Goal: Information Seeking & Learning: Check status

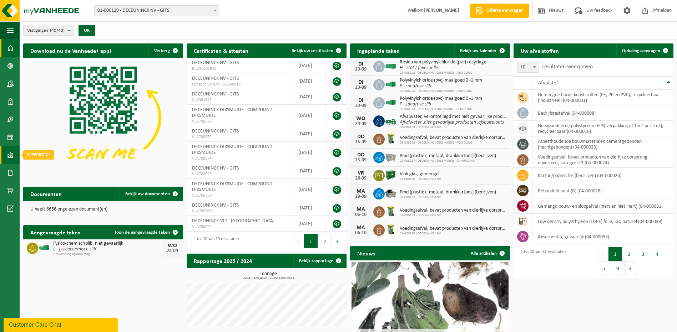
click at [14, 154] on link "Rapportage" at bounding box center [10, 155] width 20 height 18
click at [42, 168] on span "In lijstvorm" at bounding box center [53, 171] width 25 height 14
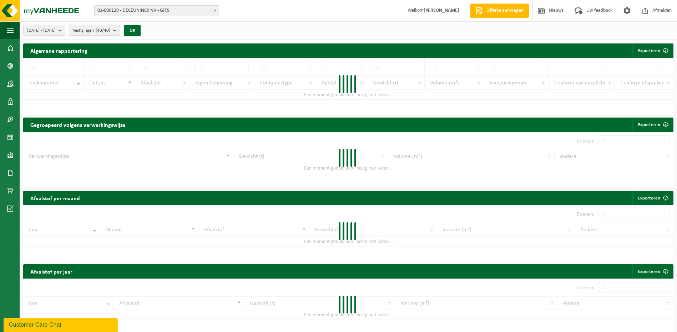
click at [119, 33] on b "submit" at bounding box center [116, 30] width 6 height 10
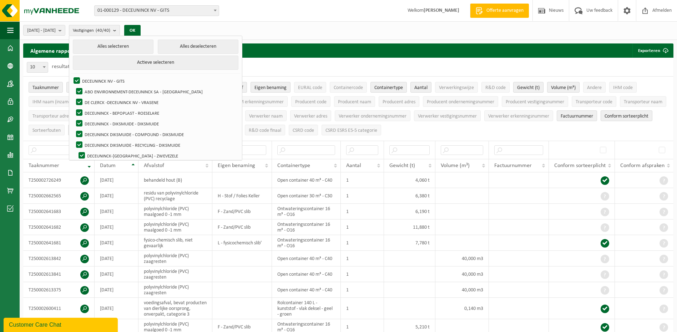
drag, startPoint x: 168, startPoint y: 44, endPoint x: 155, endPoint y: 51, distance: 15.0
click at [168, 44] on button "Alles deselecteren" at bounding box center [198, 47] width 81 height 14
checkbox input "false"
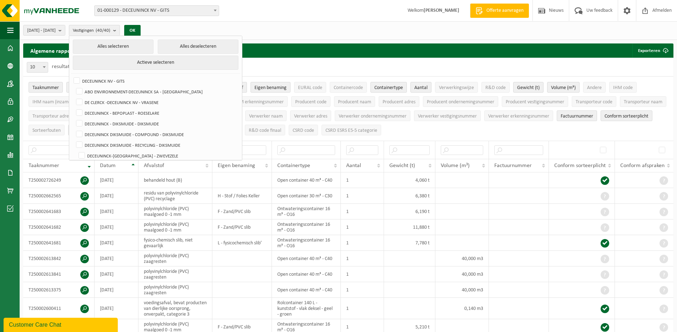
checkbox input "false"
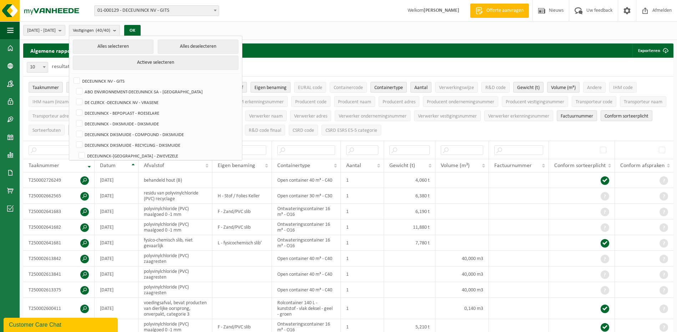
checkbox input "false"
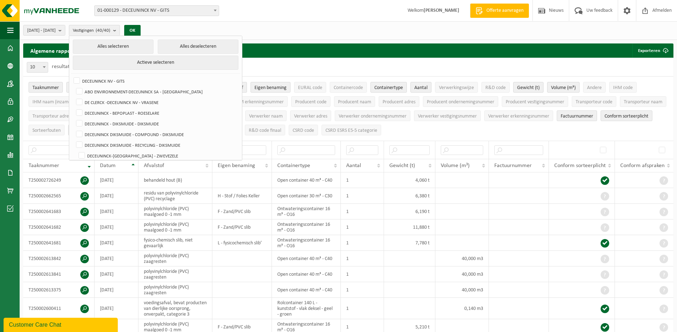
checkbox input "false"
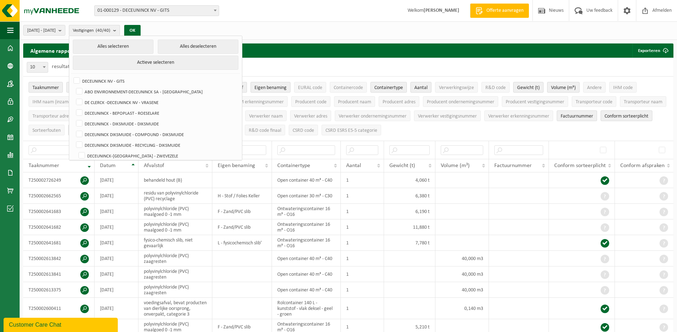
checkbox input "false"
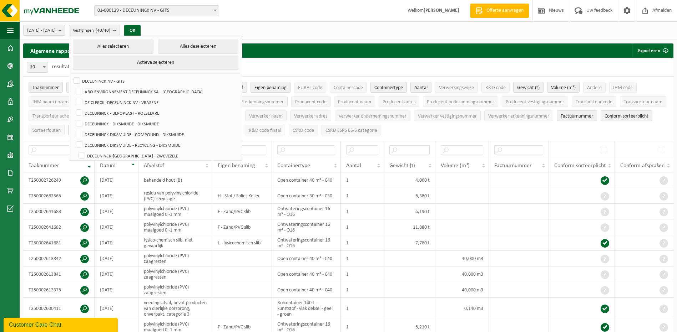
checkbox input "false"
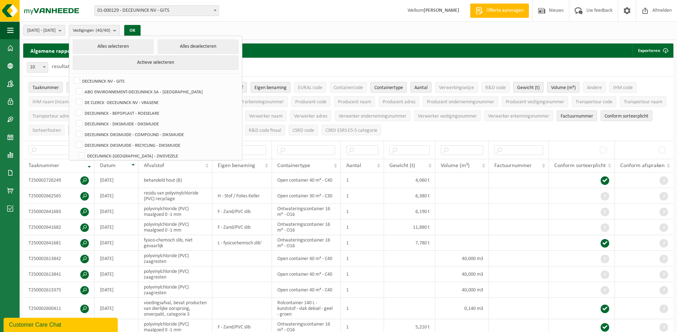
checkbox input "false"
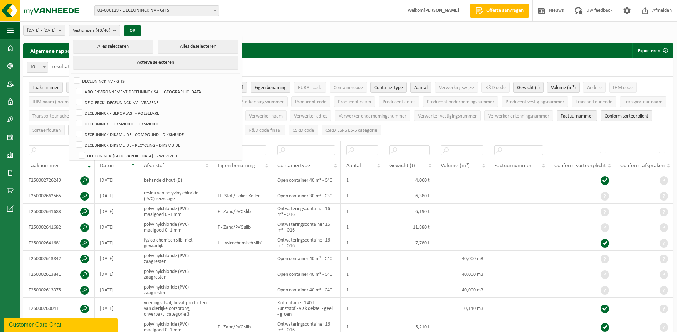
checkbox input "false"
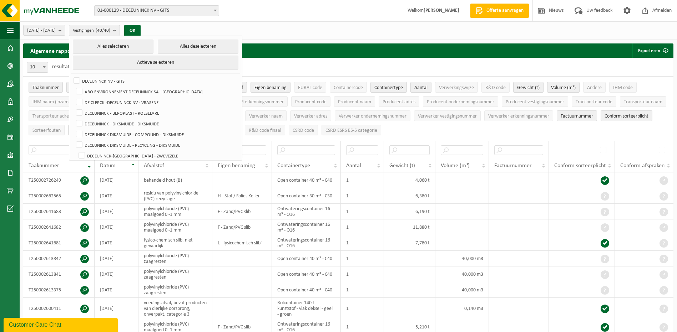
checkbox input "false"
drag, startPoint x: 96, startPoint y: 79, endPoint x: 117, endPoint y: 70, distance: 23.3
click at [96, 79] on label "DECEUNINCK NV - GITS" at bounding box center [155, 81] width 166 height 11
click at [71, 76] on input "DECEUNINCK NV - GITS" at bounding box center [71, 75] width 0 height 0
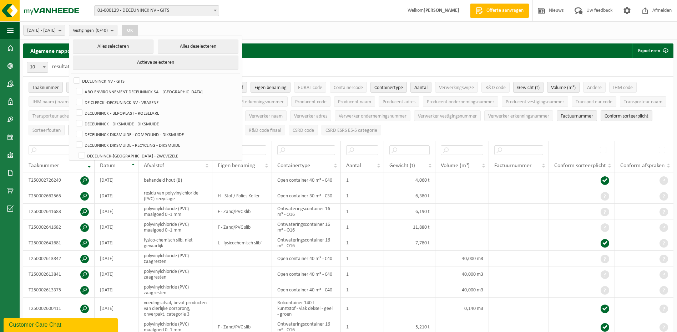
checkbox input "true"
click at [138, 32] on button "OK" at bounding box center [130, 30] width 16 height 11
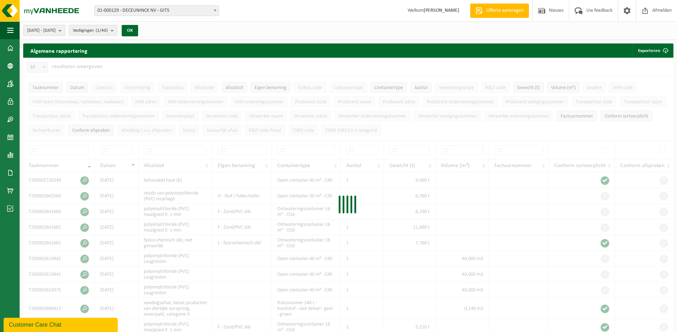
click at [56, 31] on span "2025-04-01 - 2025-09-23" at bounding box center [41, 30] width 29 height 11
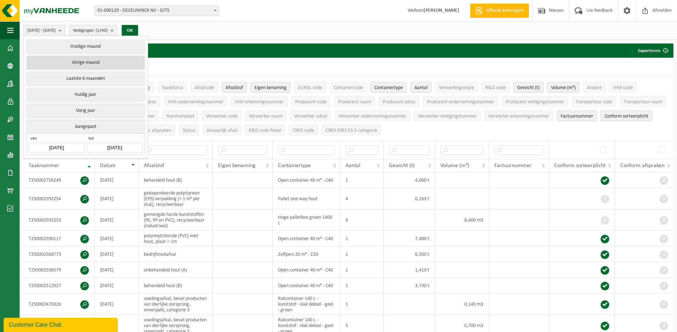
click at [88, 60] on button "Vorige maand" at bounding box center [85, 63] width 118 height 14
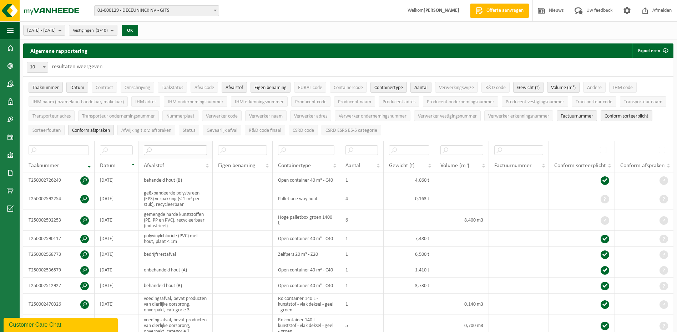
click at [174, 150] on input "text" at bounding box center [175, 151] width 63 height 10
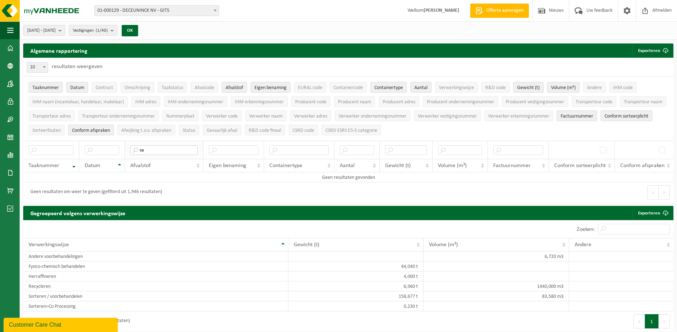
type input "r"
type input "b"
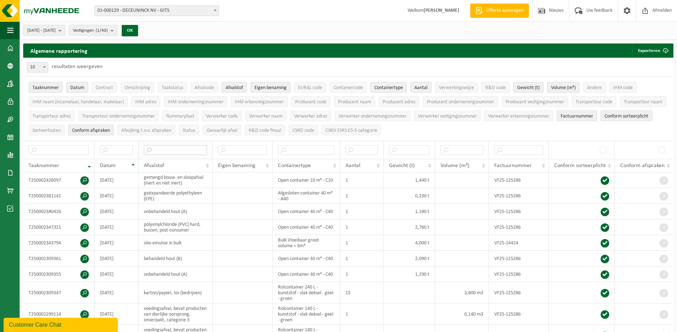
click at [174, 148] on input "text" at bounding box center [175, 151] width 63 height 10
click at [56, 33] on span "2025-08-01 - 2025-08-31" at bounding box center [41, 30] width 29 height 11
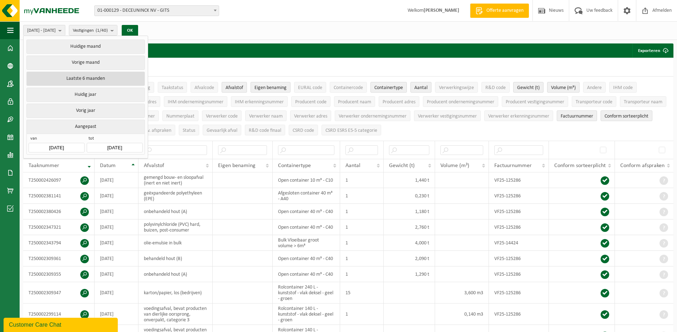
click at [67, 77] on button "Laatste 6 maanden" at bounding box center [85, 79] width 118 height 14
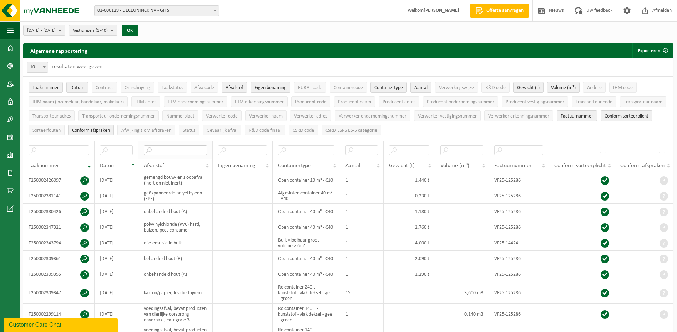
click at [169, 149] on input "text" at bounding box center [175, 151] width 63 height 10
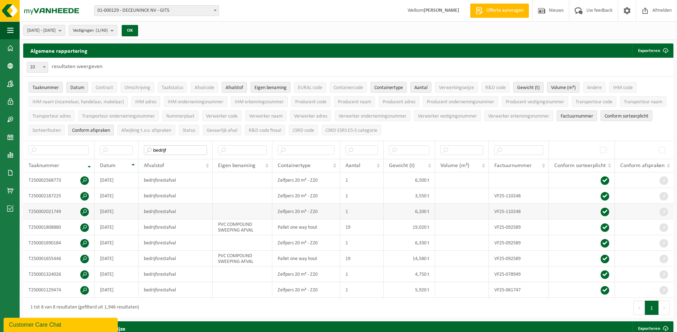
type input "bedrijf"
